Goal: Find specific page/section: Find specific page/section

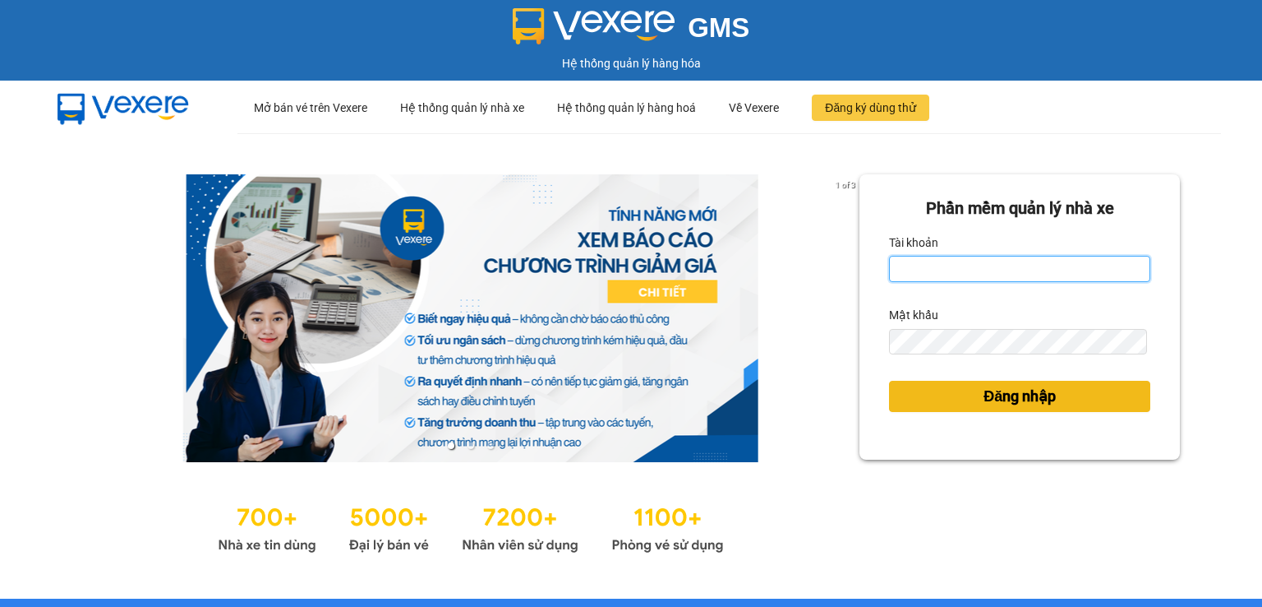
type input "sonnh.got"
click at [856, 387] on span "Đăng nhập" at bounding box center [1020, 396] width 72 height 23
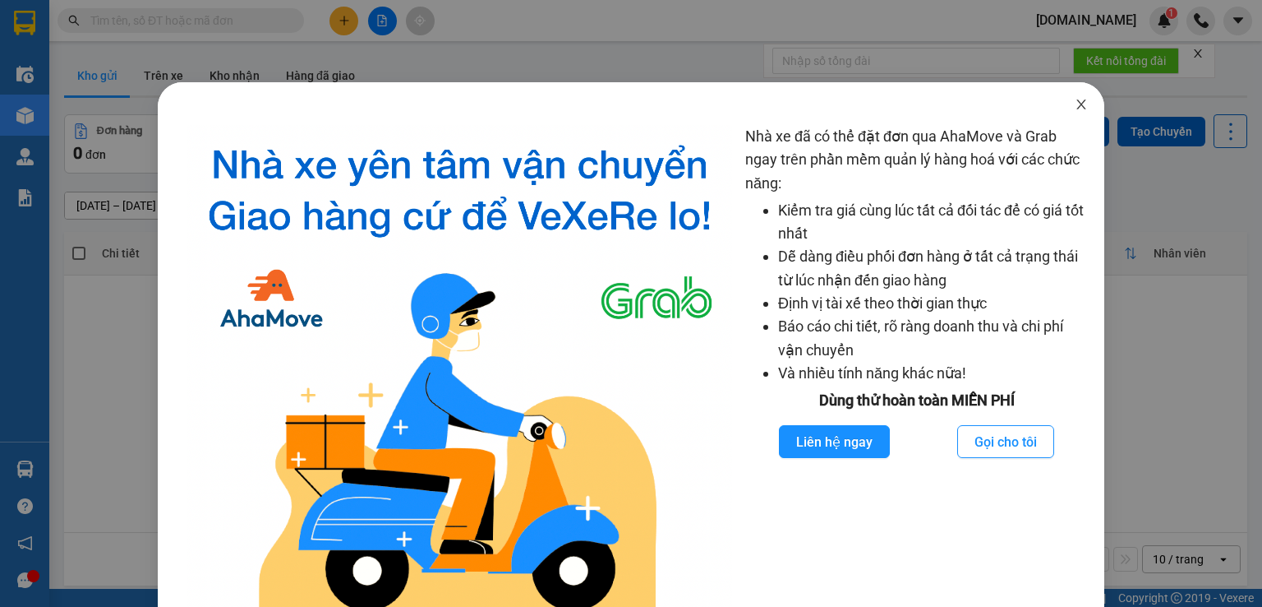
click at [856, 110] on icon "close" at bounding box center [1081, 104] width 13 height 13
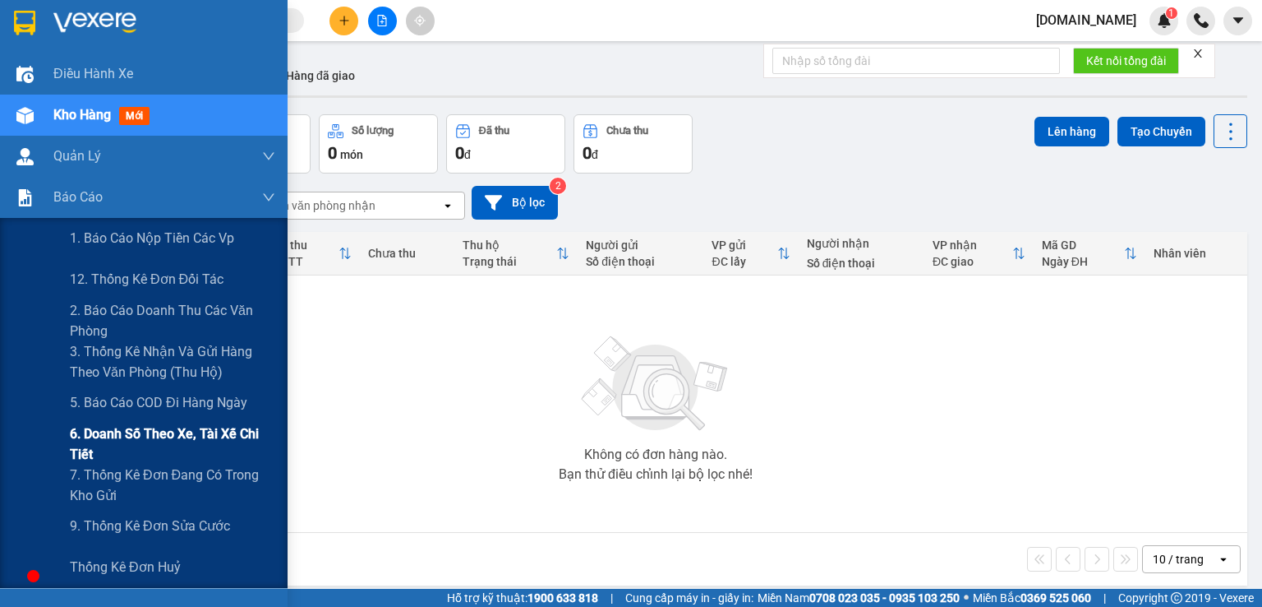
click at [105, 434] on span "6. Doanh số theo xe, tài xế chi tiết" at bounding box center [172, 443] width 205 height 41
